Goal: Information Seeking & Learning: Understand process/instructions

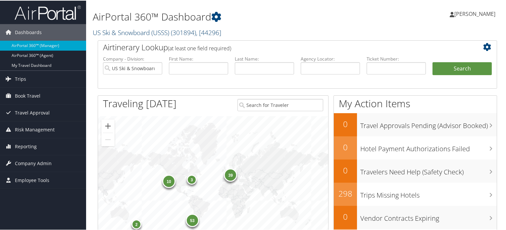
click at [183, 31] on span "( 301894 )" at bounding box center [183, 32] width 25 height 9
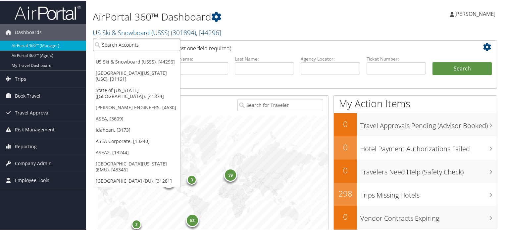
click at [144, 48] on input "search" at bounding box center [136, 44] width 87 height 12
type input "venture global"
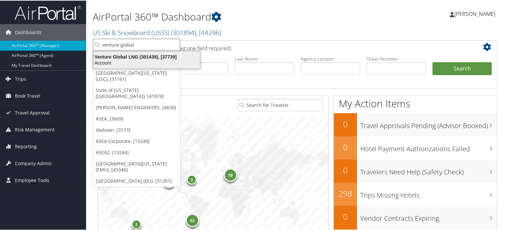
click at [137, 62] on div "Account" at bounding box center [146, 62] width 115 height 6
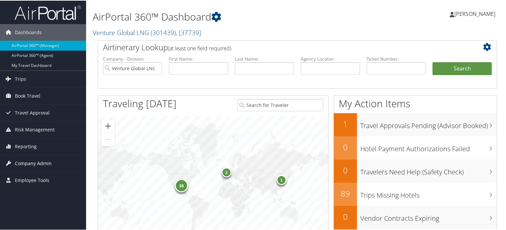
click at [40, 160] on span "Company Admin" at bounding box center [33, 163] width 37 height 17
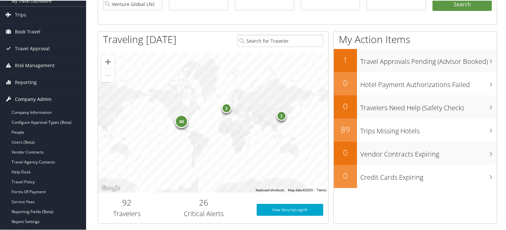
scroll to position [133, 0]
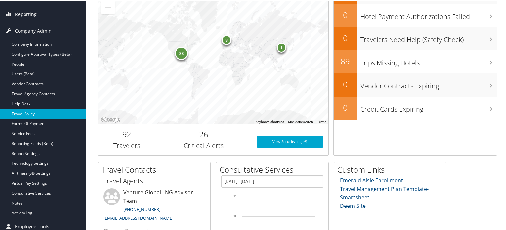
click at [28, 114] on link "Travel Policy" at bounding box center [43, 113] width 86 height 10
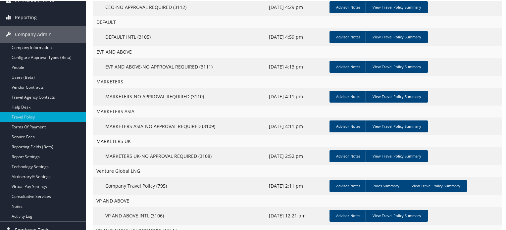
scroll to position [66, 0]
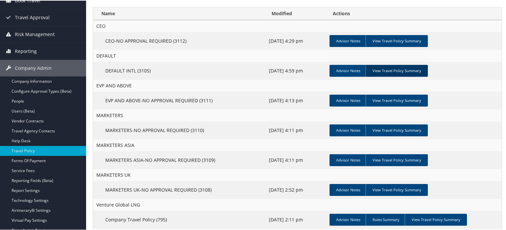
click at [395, 69] on link "View Travel Policy Summary" at bounding box center [397, 70] width 62 height 12
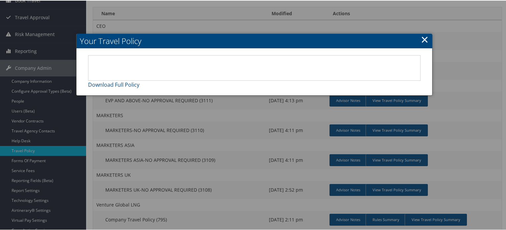
click at [422, 39] on link "×" at bounding box center [425, 38] width 8 height 13
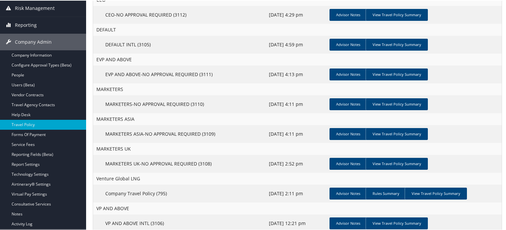
scroll to position [132, 0]
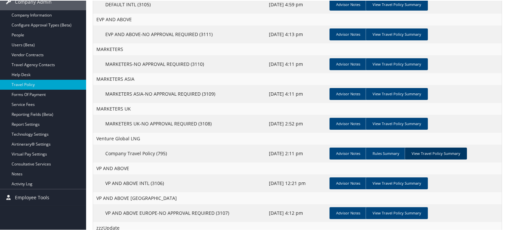
click at [433, 154] on link "View Travel Policy Summary" at bounding box center [436, 153] width 62 height 12
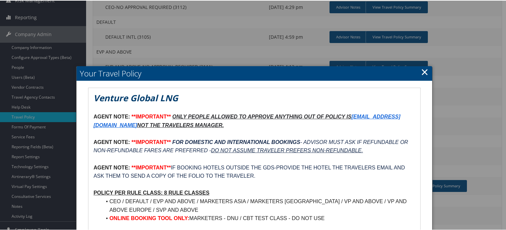
scroll to position [133, 0]
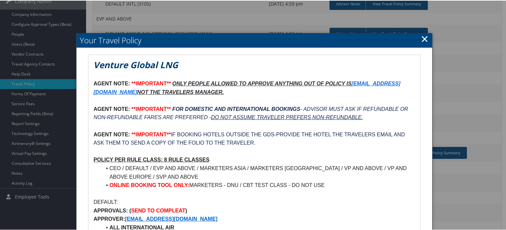
drag, startPoint x: 416, startPoint y: 29, endPoint x: 419, endPoint y: 38, distance: 9.7
click at [417, 30] on div at bounding box center [254, 115] width 509 height 230
click at [421, 39] on link "×" at bounding box center [425, 37] width 8 height 13
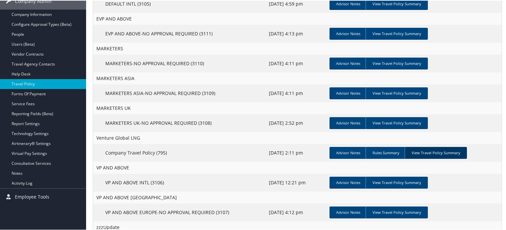
click at [433, 152] on link "View Travel Policy Summary" at bounding box center [436, 152] width 62 height 12
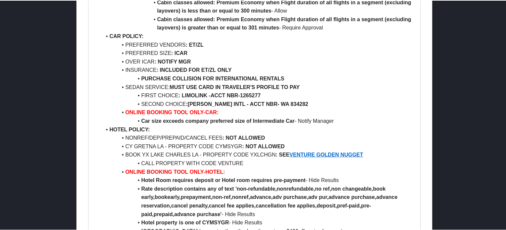
scroll to position [663, 0]
